Goal: Transaction & Acquisition: Download file/media

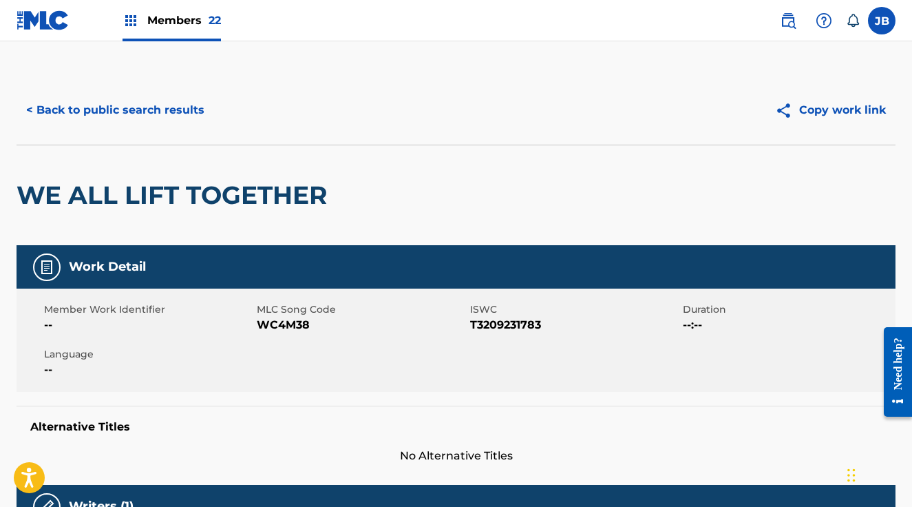
click at [176, 19] on span "Members 22" at bounding box center [184, 20] width 74 height 16
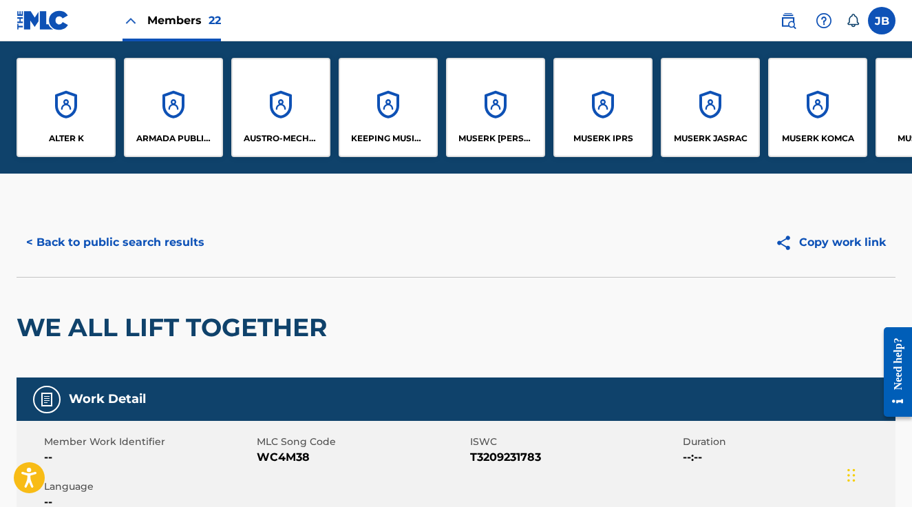
click at [402, 102] on div "KEEPING MUSIC ALIVE PUBLISHING" at bounding box center [388, 107] width 99 height 99
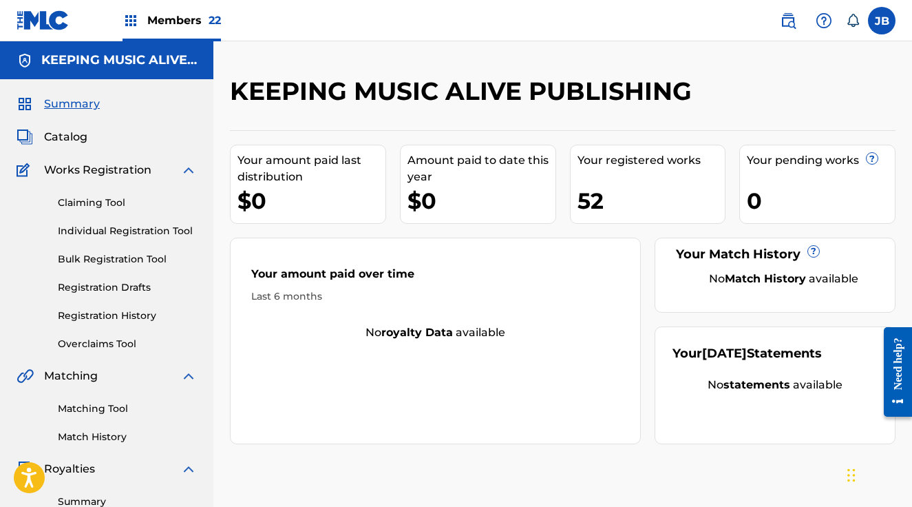
click at [173, 21] on span "Members 22" at bounding box center [184, 20] width 74 height 16
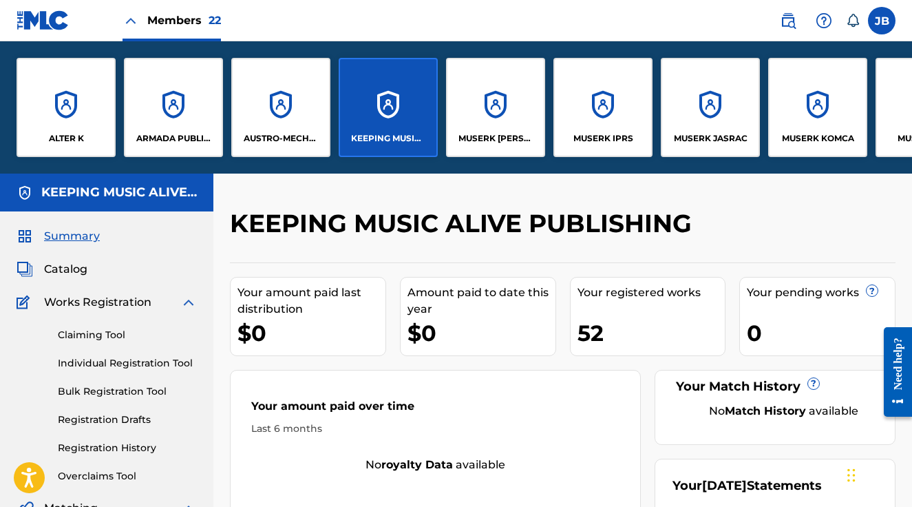
click at [505, 98] on div "MUSERK CAPASSO" at bounding box center [495, 107] width 99 height 99
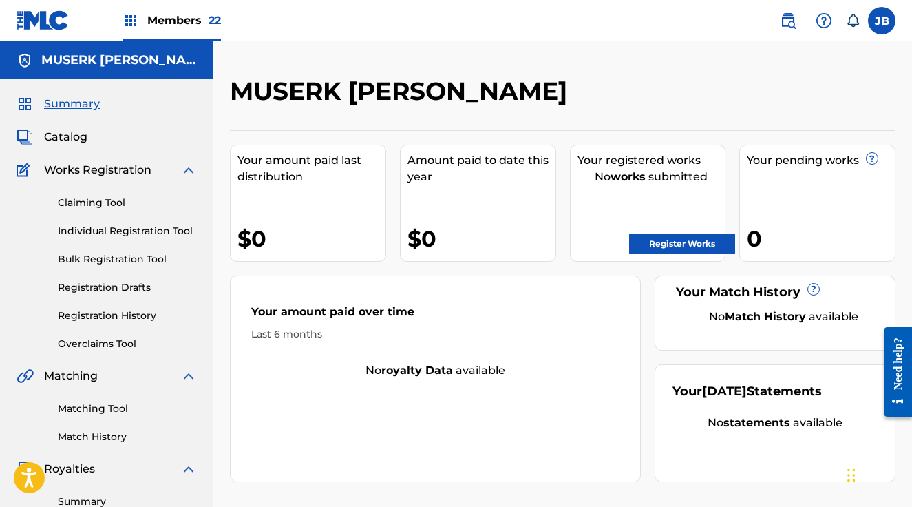
click at [160, 22] on span "Members 22" at bounding box center [184, 20] width 74 height 16
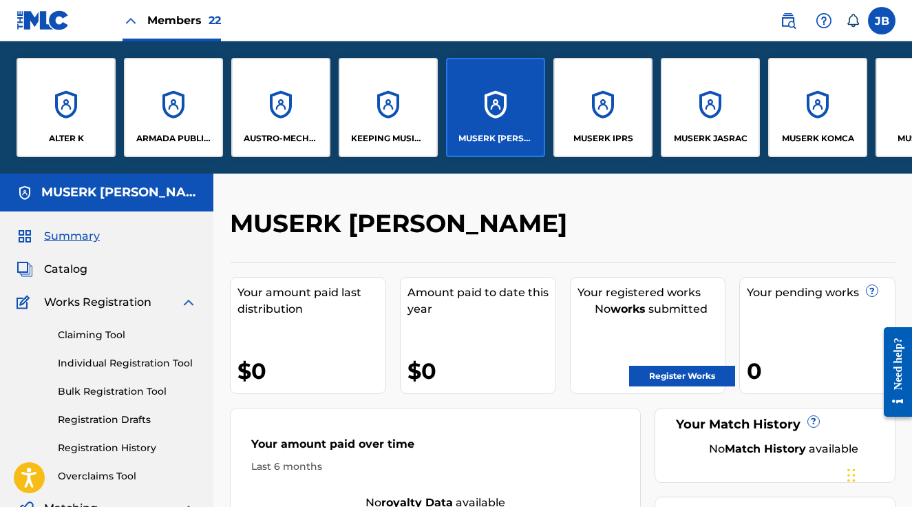
click at [606, 109] on div "MUSERK IPRS" at bounding box center [603, 107] width 99 height 99
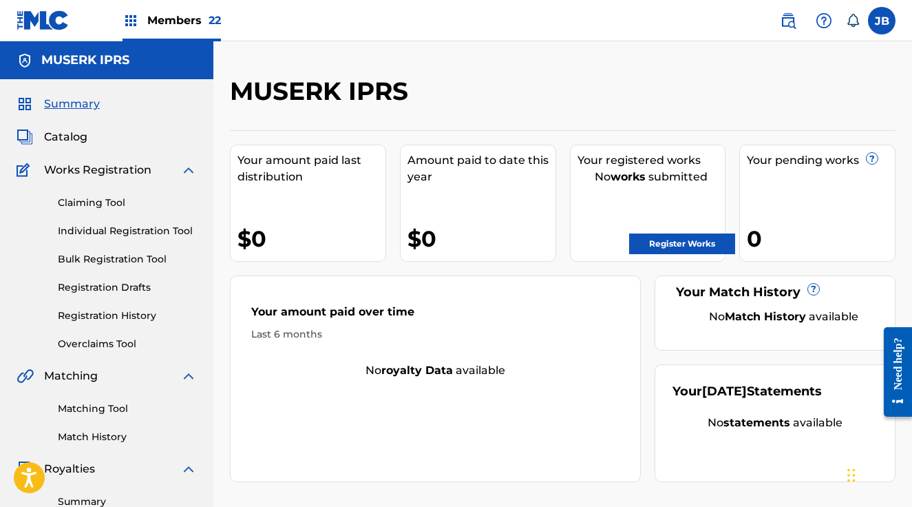
click at [168, 24] on span "Members 22" at bounding box center [184, 20] width 74 height 16
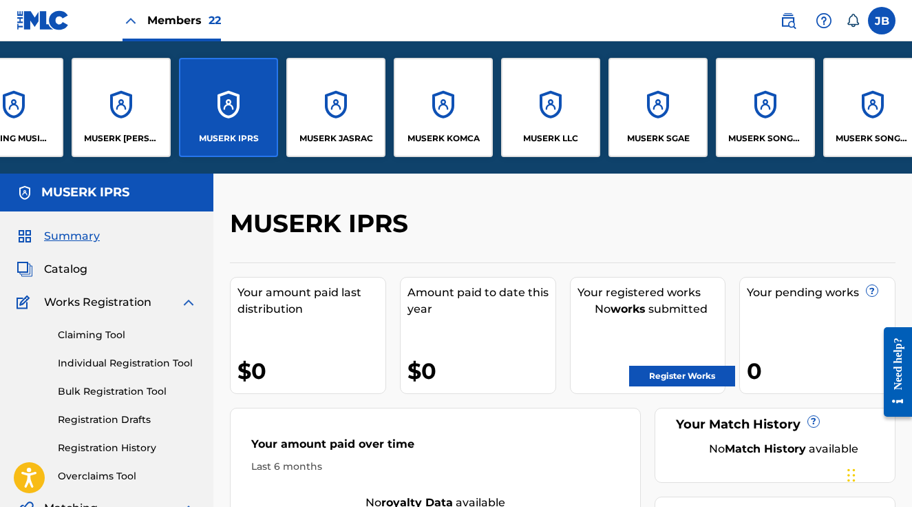
scroll to position [0, 380]
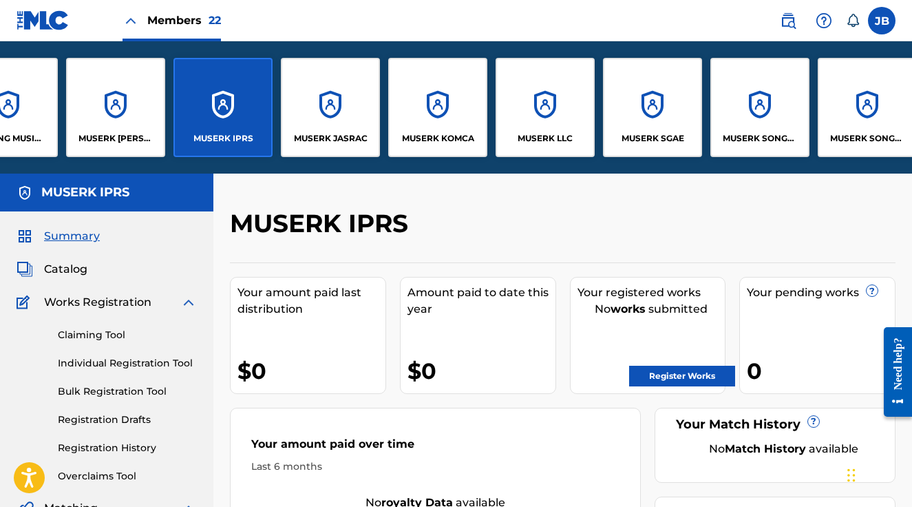
click at [318, 107] on div "MUSERK JASRAC" at bounding box center [330, 107] width 99 height 99
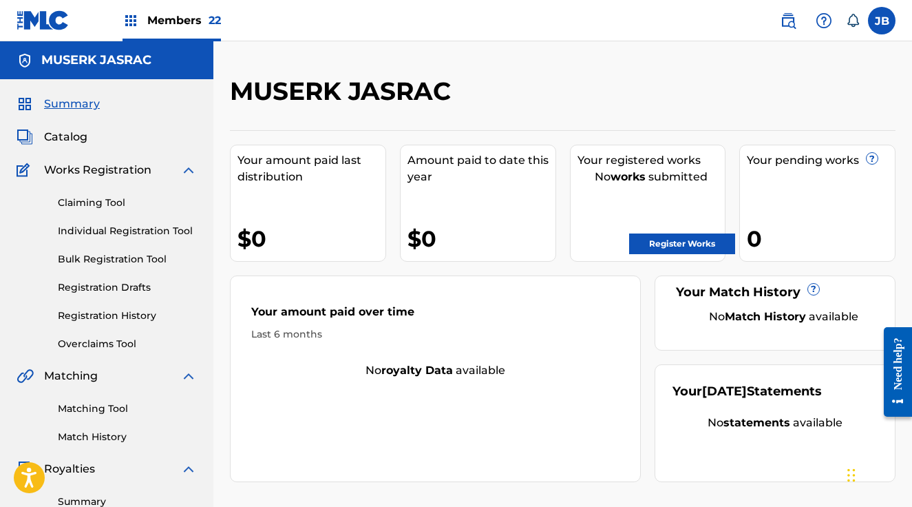
click at [209, 23] on span "22" at bounding box center [215, 20] width 12 height 13
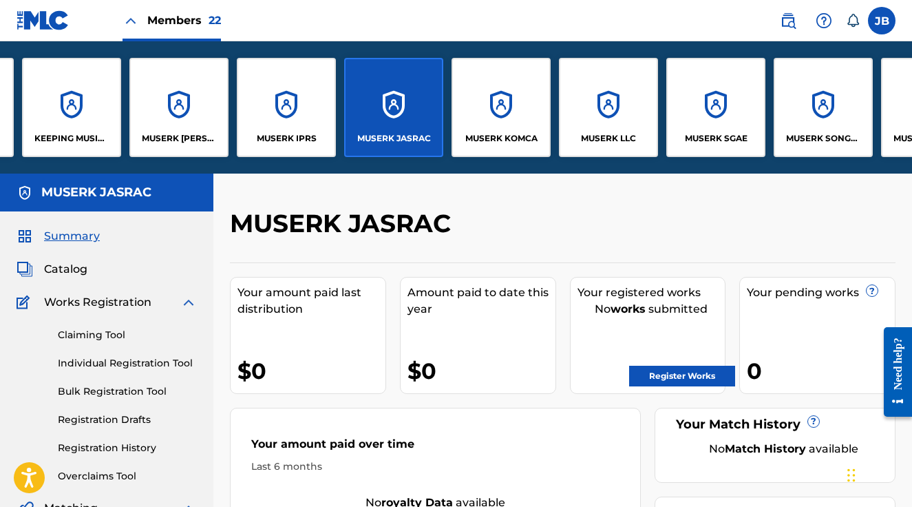
scroll to position [0, 325]
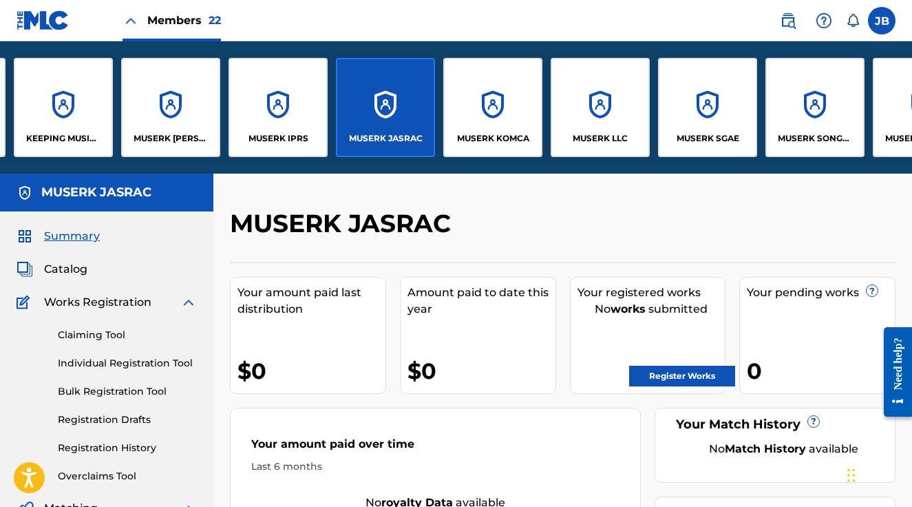
click at [468, 106] on div "MUSERK KOMCA" at bounding box center [492, 107] width 99 height 99
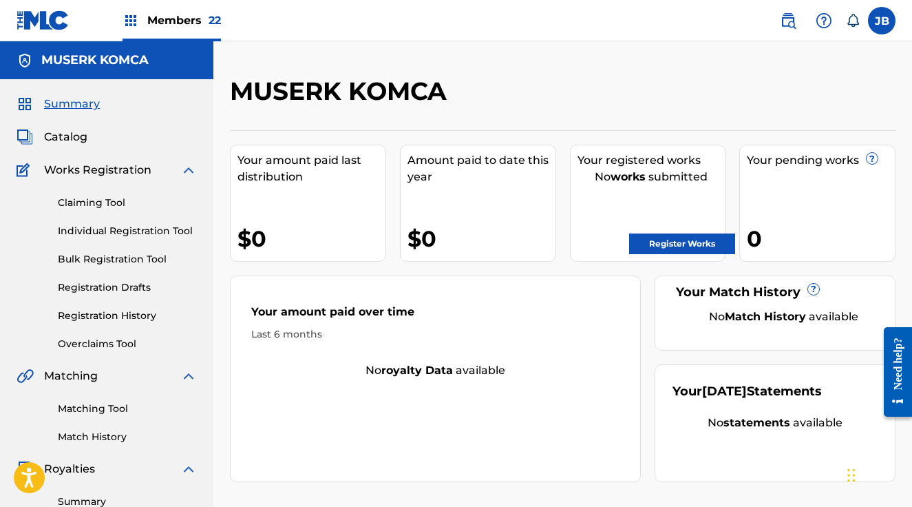
click at [169, 23] on span "Members 22" at bounding box center [184, 20] width 74 height 16
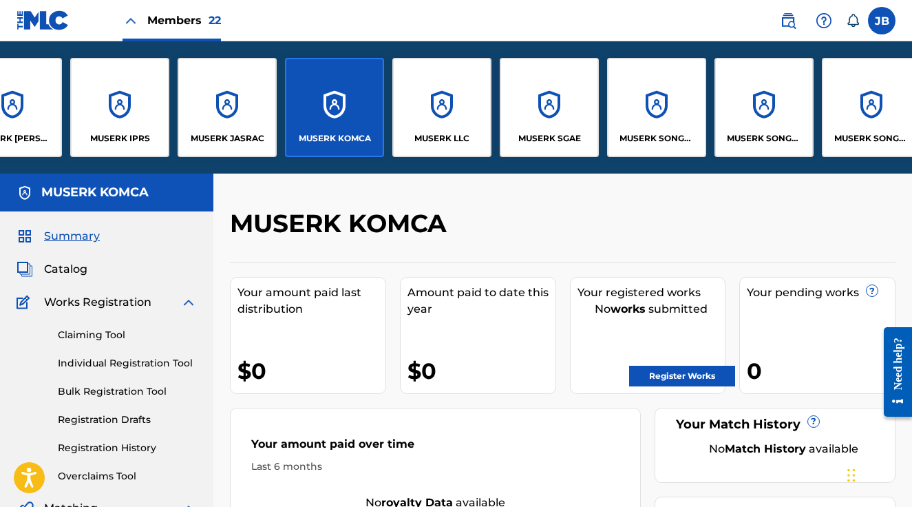
scroll to position [0, 486]
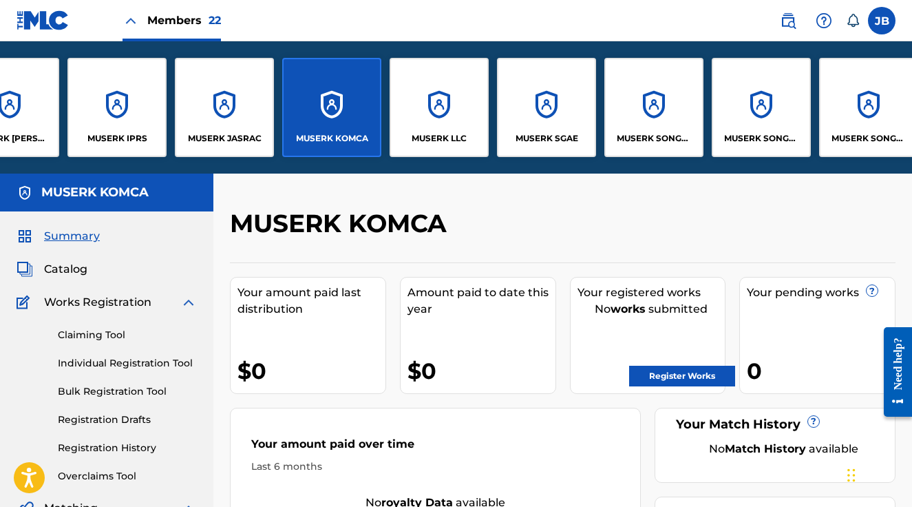
click at [446, 99] on div "MUSERK LLC" at bounding box center [439, 107] width 99 height 99
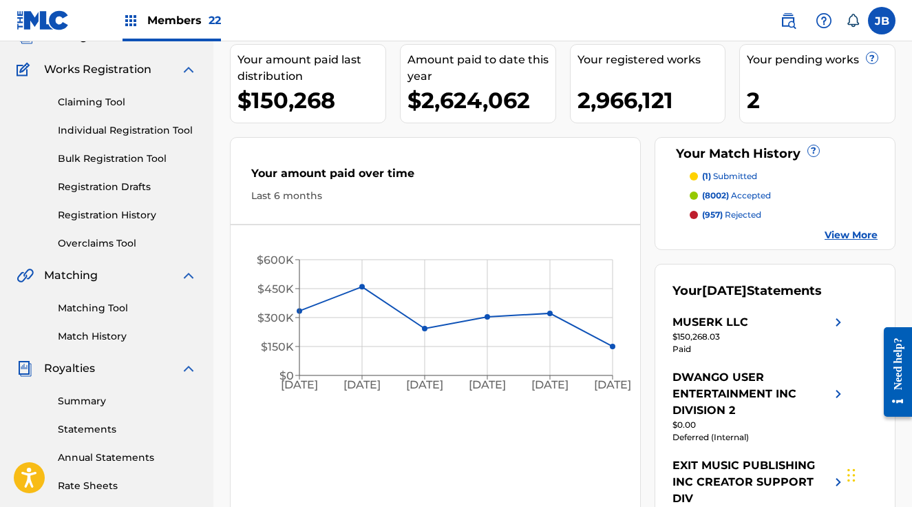
click at [81, 403] on link "Summary" at bounding box center [127, 401] width 139 height 14
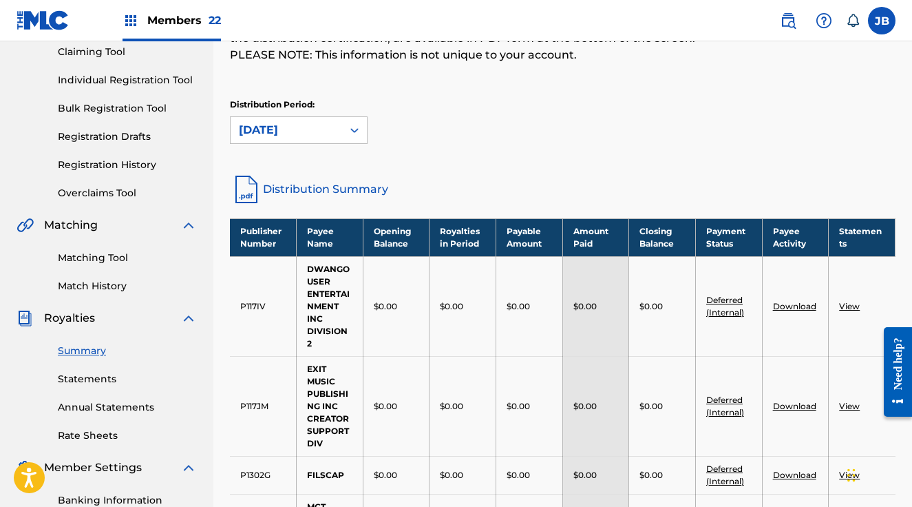
scroll to position [208, 0]
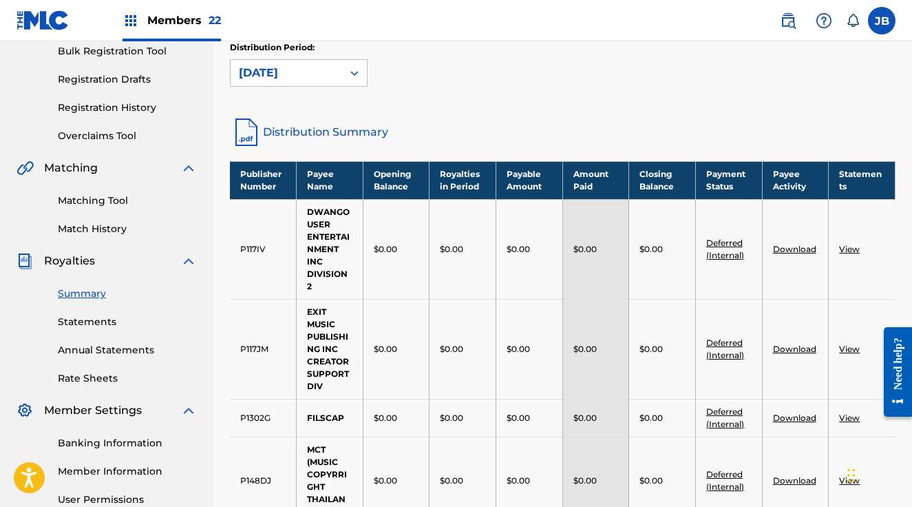
click at [87, 326] on link "Statements" at bounding box center [127, 322] width 139 height 14
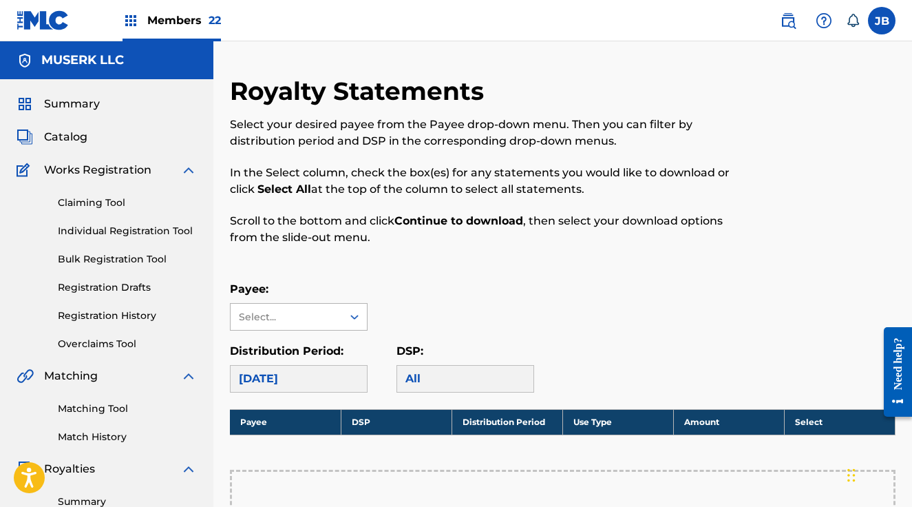
click at [296, 322] on div "Select..." at bounding box center [299, 317] width 138 height 28
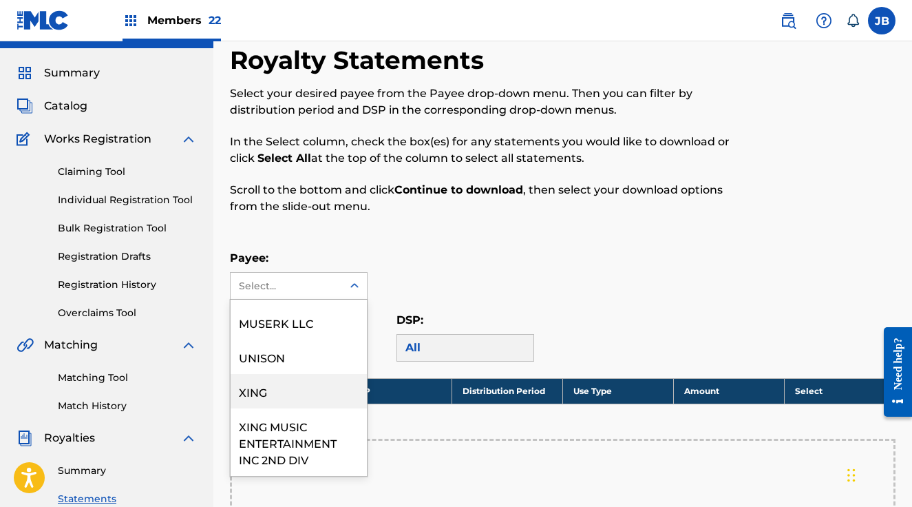
scroll to position [233, 0]
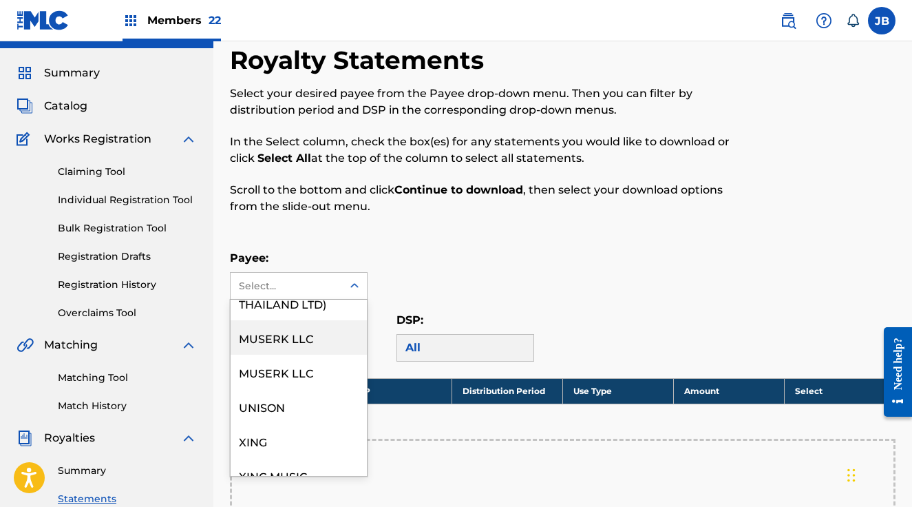
click at [285, 341] on div "MUSERK LLC" at bounding box center [299, 337] width 136 height 34
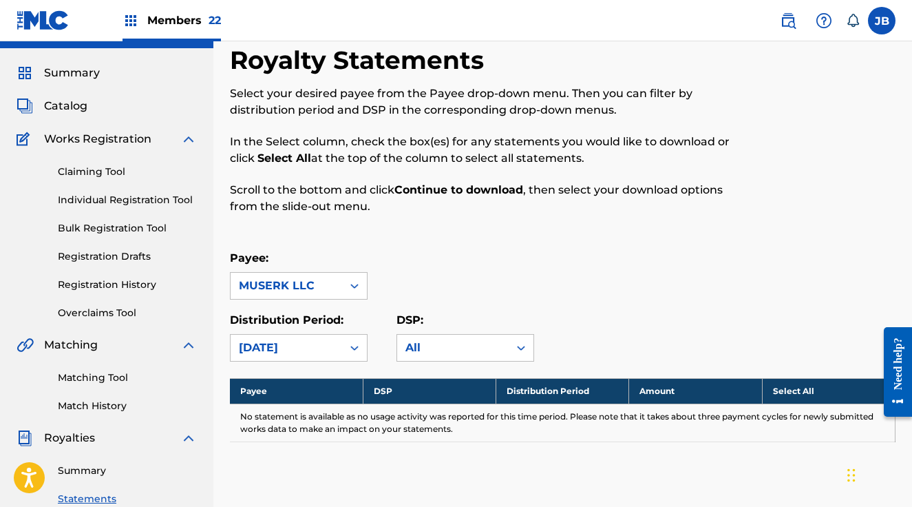
click at [310, 293] on div "MUSERK LLC" at bounding box center [286, 286] width 95 height 17
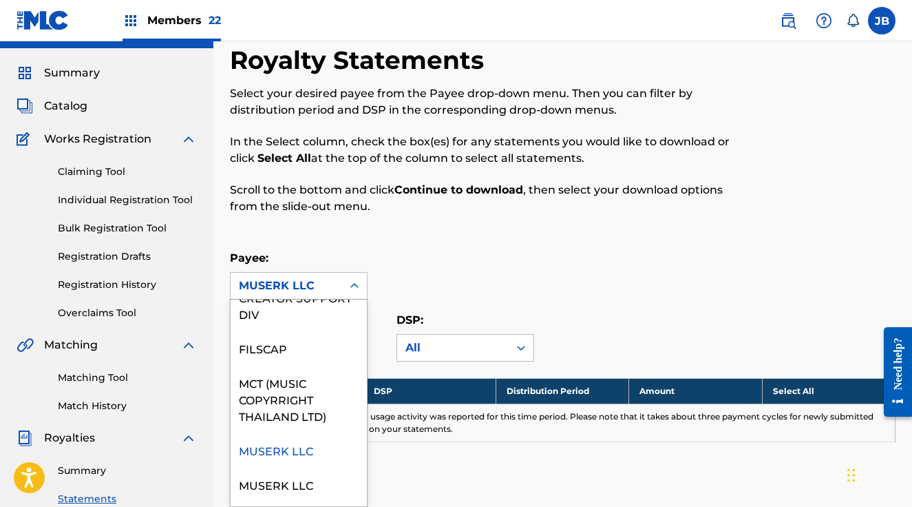
scroll to position [252, 0]
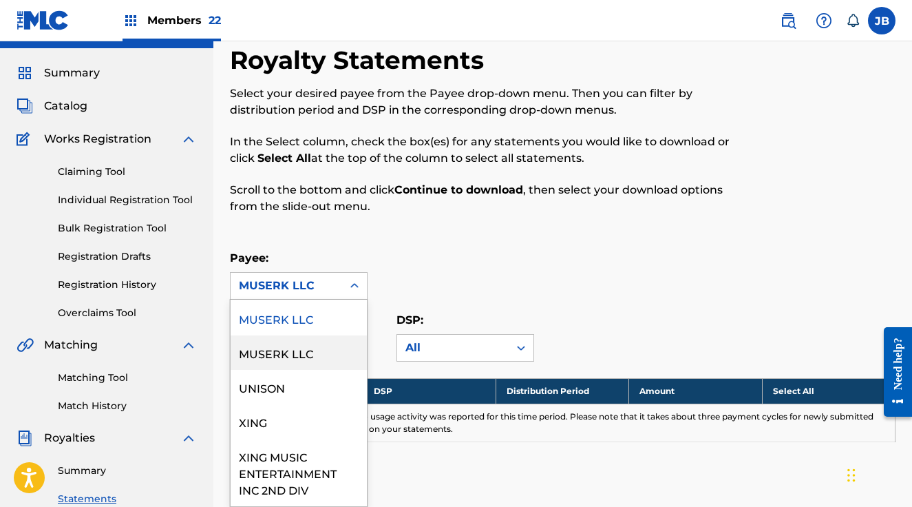
click at [296, 355] on div "MUSERK LLC" at bounding box center [299, 352] width 136 height 34
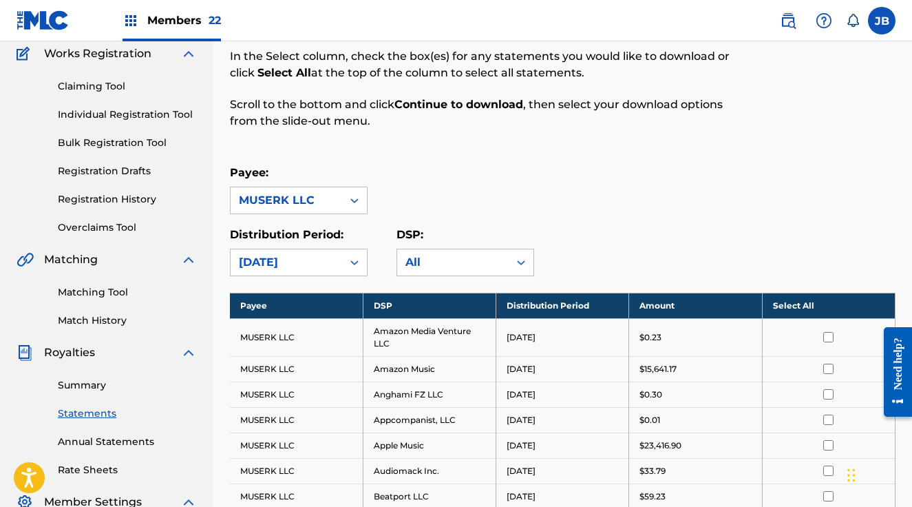
click at [827, 301] on th "Select All" at bounding box center [828, 305] width 133 height 25
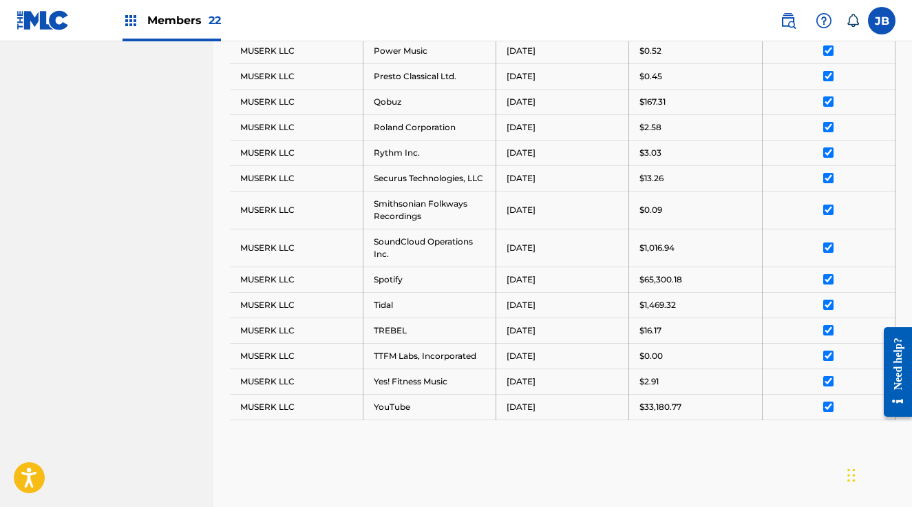
scroll to position [1319, 0]
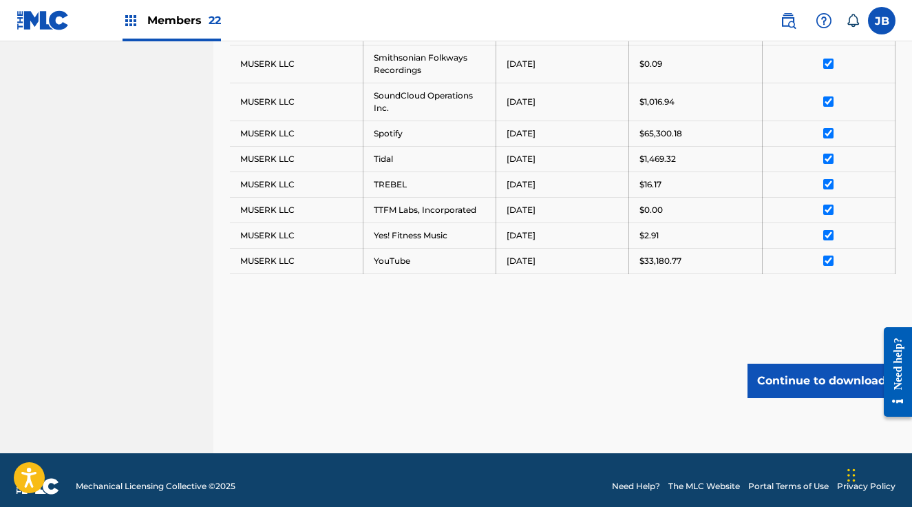
click at [790, 364] on button "Continue to download" at bounding box center [822, 381] width 148 height 34
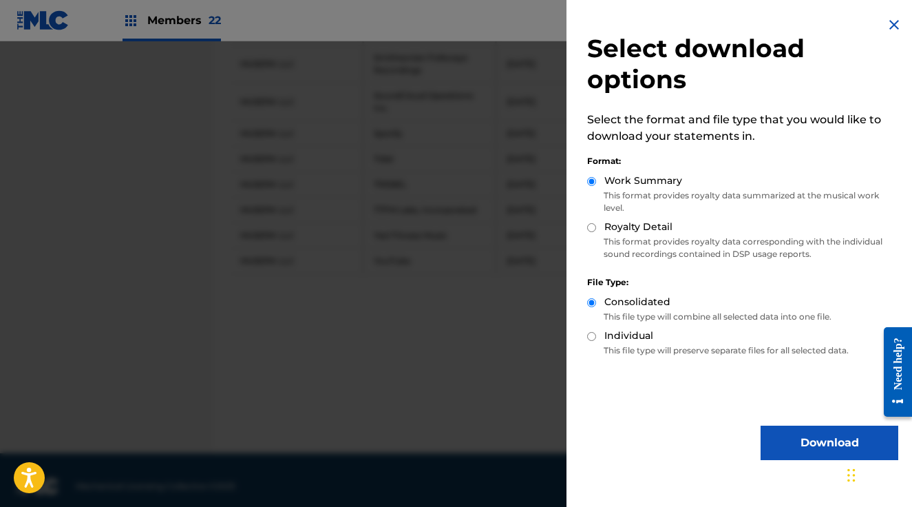
drag, startPoint x: 596, startPoint y: 224, endPoint x: 611, endPoint y: 244, distance: 25.1
click at [596, 224] on input "Royalty Detail" at bounding box center [591, 227] width 9 height 9
radio input "true"
click at [825, 434] on button "Download" at bounding box center [830, 443] width 138 height 34
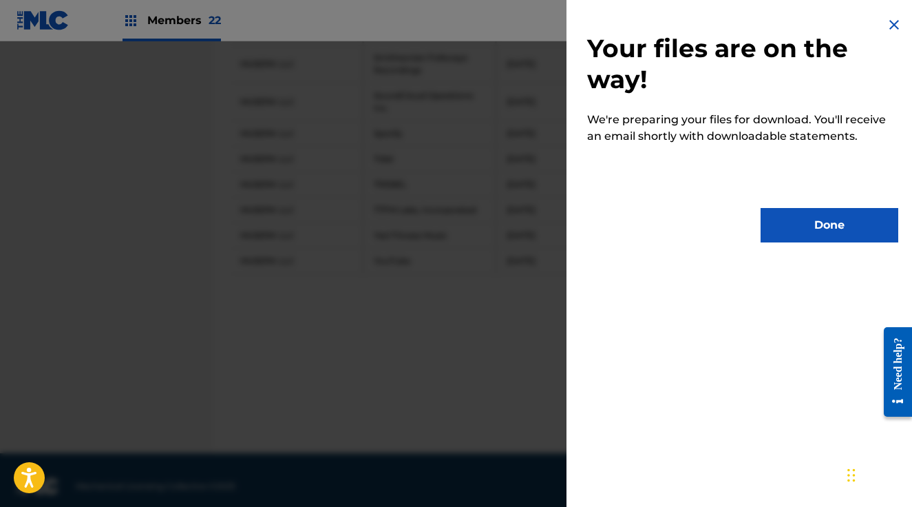
click at [792, 222] on button "Done" at bounding box center [830, 225] width 138 height 34
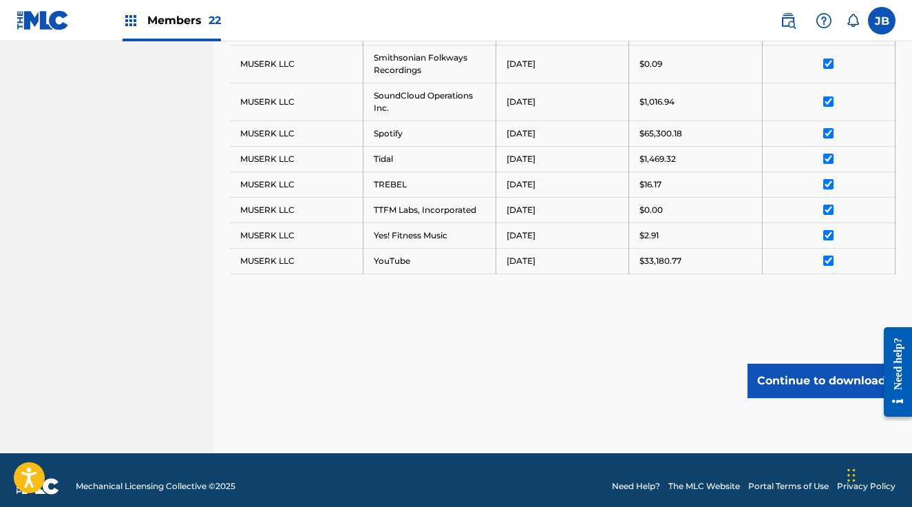
click at [164, 22] on span "Members 22" at bounding box center [184, 20] width 74 height 16
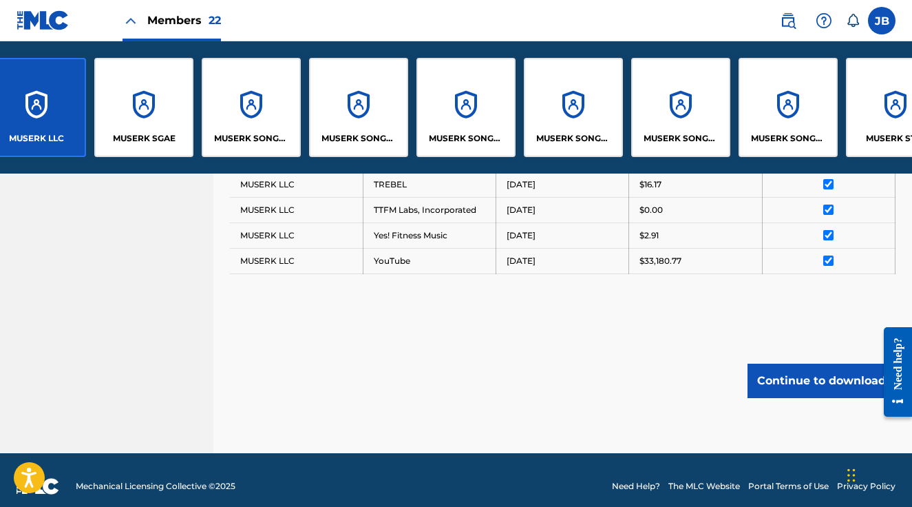
scroll to position [0, 870]
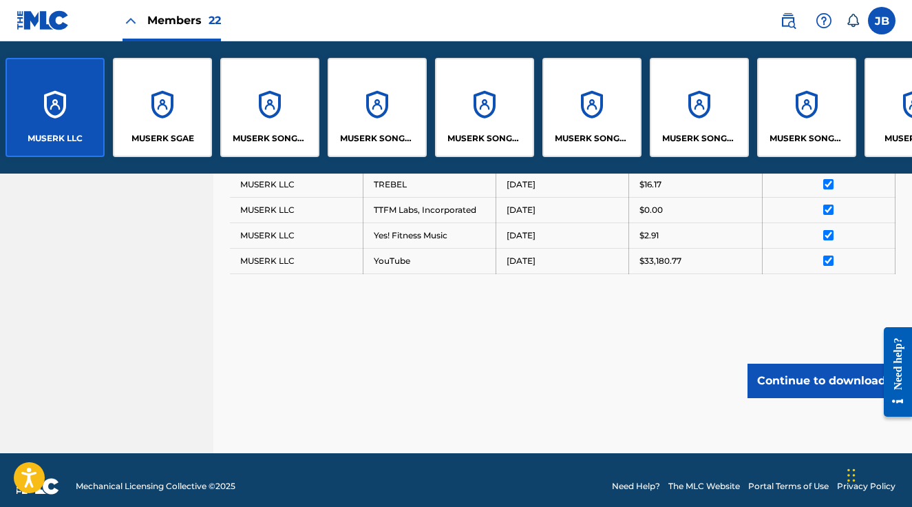
click at [158, 68] on div "MUSERK SGAE" at bounding box center [162, 107] width 99 height 99
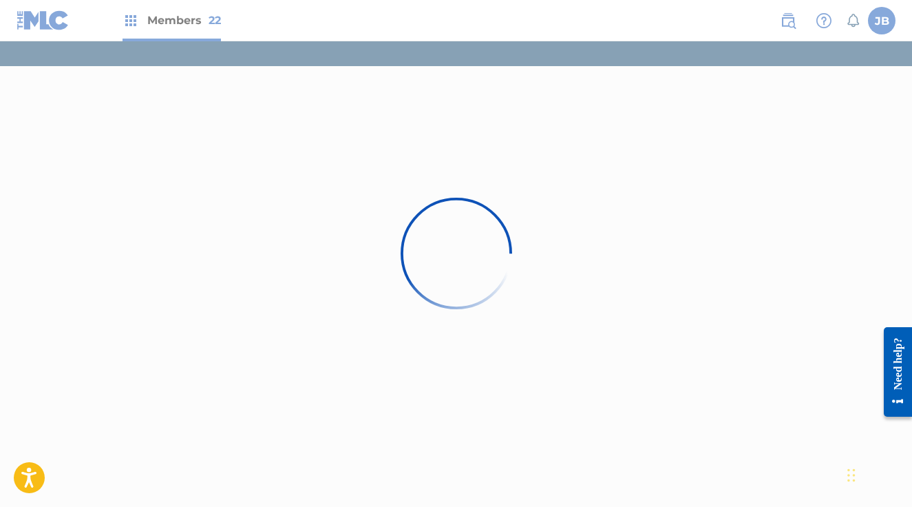
click at [186, 22] on div at bounding box center [456, 253] width 912 height 507
